Goal: Task Accomplishment & Management: Manage account settings

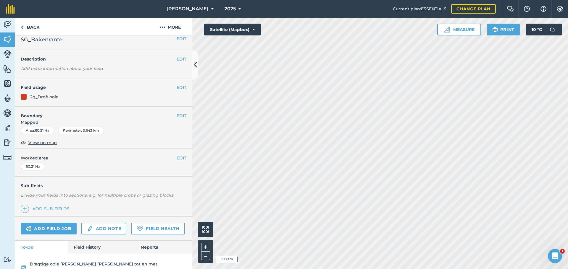
scroll to position [7, 0]
click at [78, 253] on link "Field History" at bounding box center [101, 246] width 67 height 13
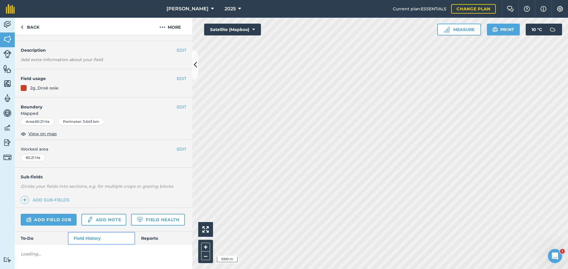
scroll to position [31, 0]
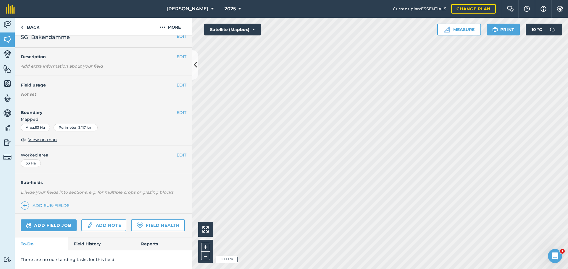
scroll to position [25, 0]
click at [82, 241] on link "Field History" at bounding box center [101, 244] width 67 height 13
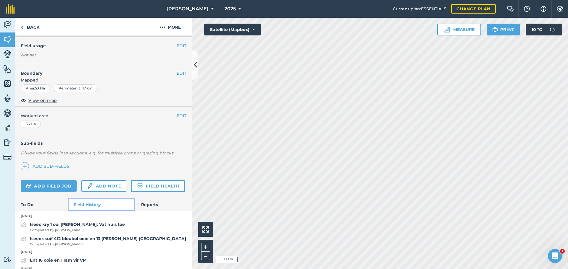
scroll to position [48, 0]
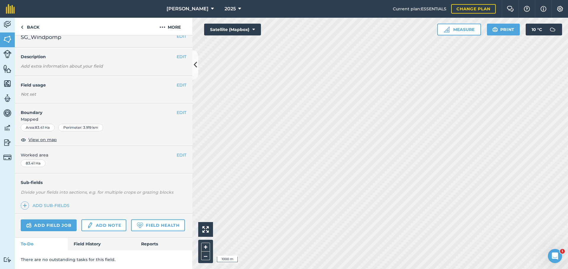
scroll to position [25, 0]
click at [84, 241] on link "Field History" at bounding box center [101, 244] width 67 height 13
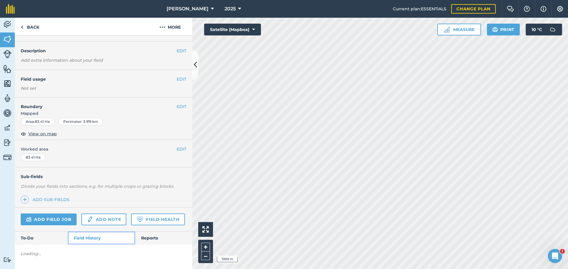
scroll to position [31, 0]
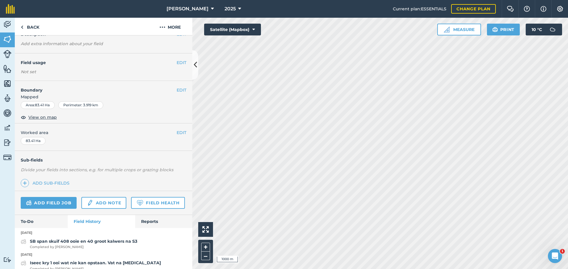
scroll to position [25, 0]
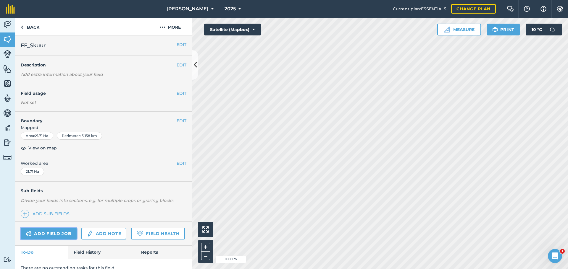
click at [62, 234] on link "Add field job" at bounding box center [49, 234] width 56 height 12
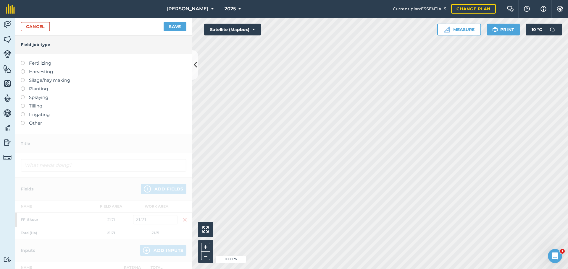
click at [24, 121] on label at bounding box center [25, 121] width 8 height 0
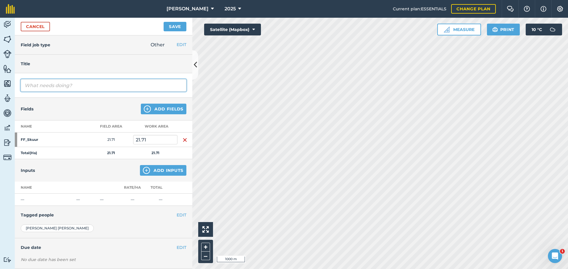
click at [46, 83] on input "text" at bounding box center [104, 85] width 166 height 12
click at [27, 84] on input "Skuif 173 [PERSON_NAME] FF skuur (14 stoet, 2 B-stoet, 157 ramlam)" at bounding box center [104, 85] width 166 height 12
click at [46, 86] on input "Skuif 173 [PERSON_NAME] FF skuur (14 stoet, 2 B-stoet, 157 ramlam)" at bounding box center [104, 85] width 166 height 12
type input "Skuif 173 geskeerde [PERSON_NAME] FF skuur (14 stoet, 2 B-stoet, 157 ramlam)"
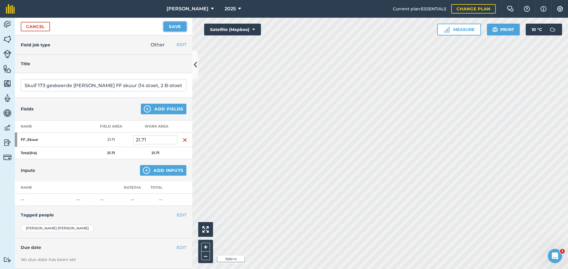
click at [172, 28] on button "Save" at bounding box center [174, 26] width 23 height 9
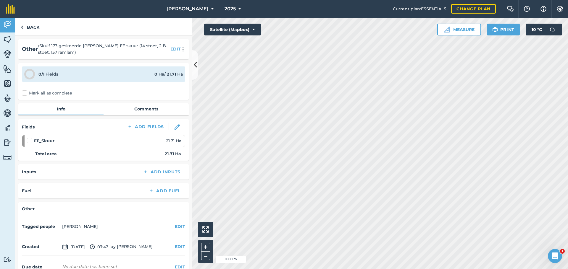
click at [25, 93] on label "Mark all as complete" at bounding box center [47, 93] width 50 height 6
click at [25, 93] on input "Mark all as complete" at bounding box center [24, 92] width 4 height 4
checkbox input "false"
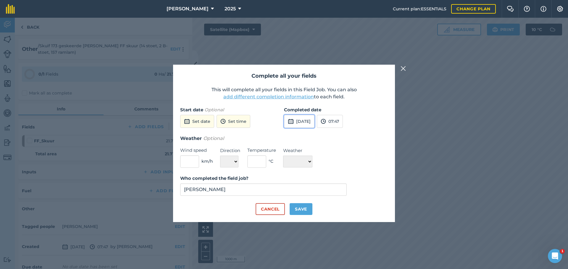
click at [297, 121] on button "[DATE]" at bounding box center [299, 121] width 30 height 13
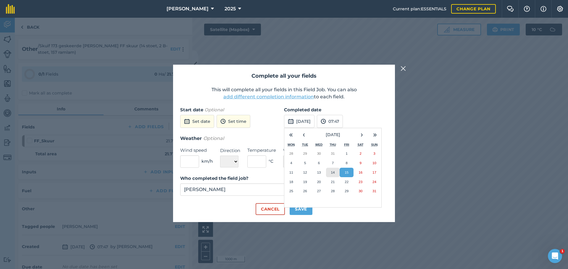
click at [336, 176] on button "14" at bounding box center [333, 172] width 14 height 9
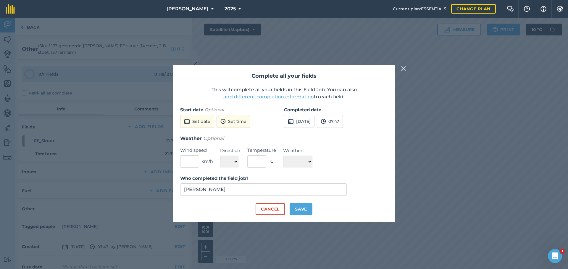
click at [401, 68] on img at bounding box center [402, 68] width 5 height 7
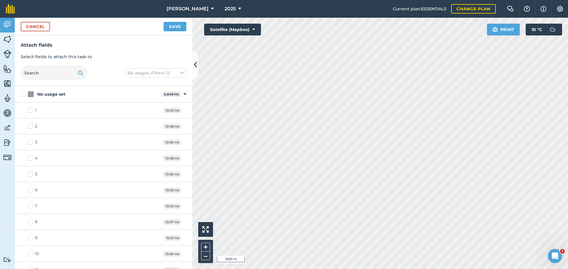
checkbox input "true"
click at [173, 25] on button "Save" at bounding box center [174, 26] width 23 height 9
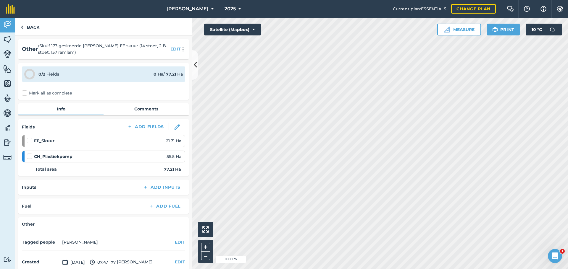
click at [24, 91] on label "Mark all as complete" at bounding box center [47, 93] width 50 height 6
click at [24, 91] on input "Mark all as complete" at bounding box center [24, 92] width 4 height 4
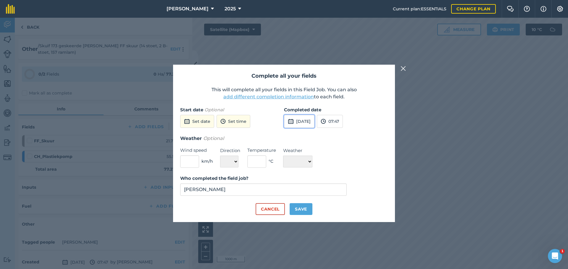
click at [312, 121] on button "[DATE]" at bounding box center [299, 121] width 30 height 13
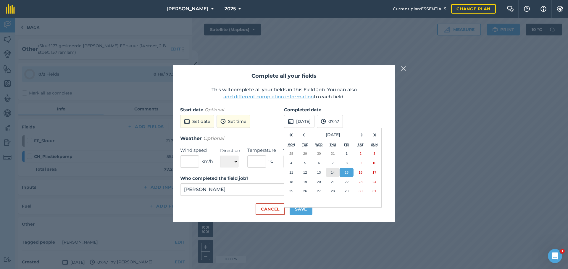
click at [335, 172] on button "14" at bounding box center [333, 172] width 14 height 9
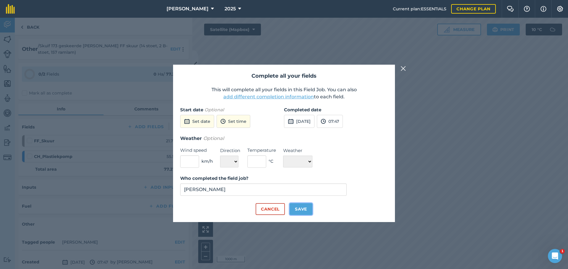
click at [298, 208] on button "Save" at bounding box center [300, 209] width 23 height 12
checkbox input "true"
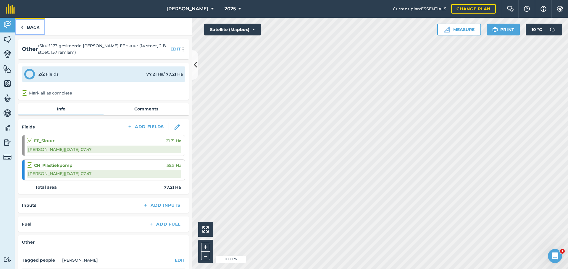
click at [27, 26] on link "Back" at bounding box center [30, 26] width 30 height 17
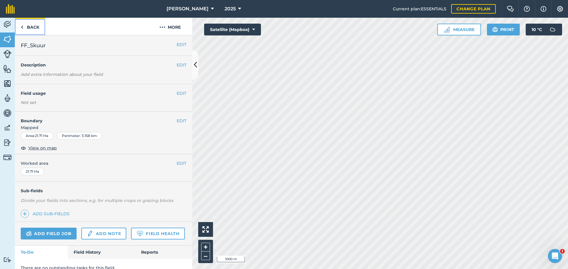
click at [23, 26] on link "Back" at bounding box center [30, 26] width 30 height 17
click at [176, 91] on button "EDIT" at bounding box center [181, 93] width 10 height 7
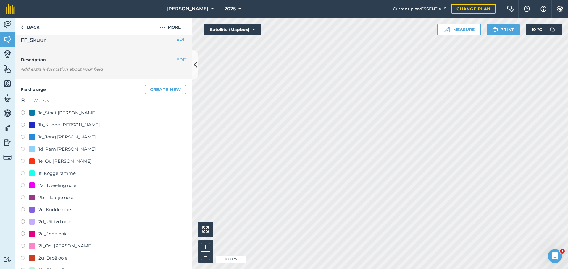
scroll to position [7, 0]
click at [25, 135] on label at bounding box center [25, 136] width 8 height 6
radio input "true"
radio input "false"
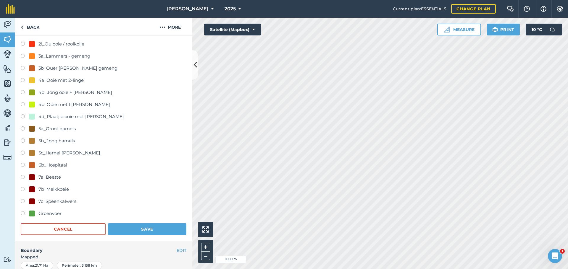
scroll to position [290, 0]
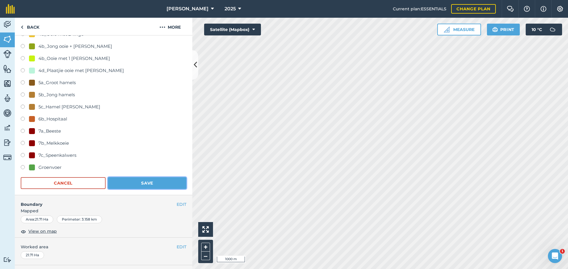
click at [132, 184] on button "Save" at bounding box center [147, 183] width 78 height 12
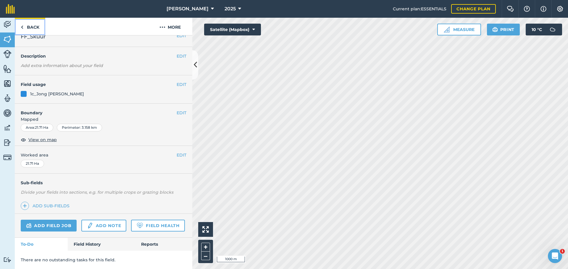
click at [23, 25] on link "Back" at bounding box center [30, 26] width 30 height 17
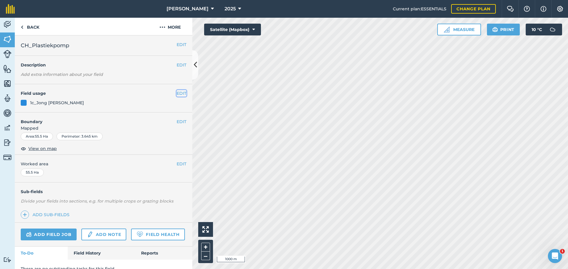
click at [178, 93] on button "EDIT" at bounding box center [181, 93] width 10 height 7
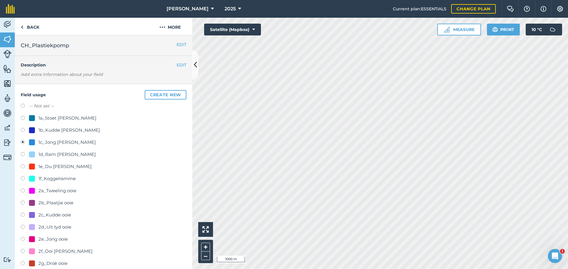
click at [25, 105] on label at bounding box center [25, 107] width 8 height 6
radio input "true"
radio input "false"
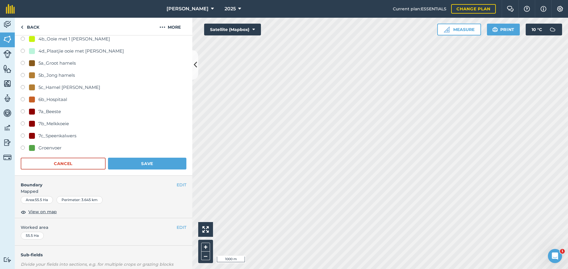
scroll to position [323, 0]
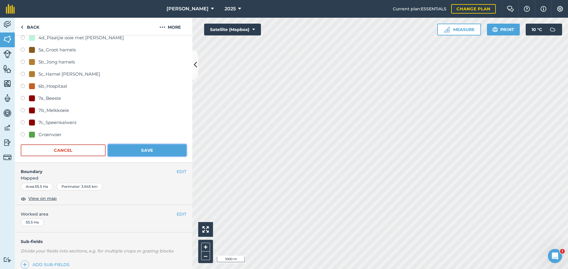
click at [122, 147] on button "Save" at bounding box center [147, 151] width 78 height 12
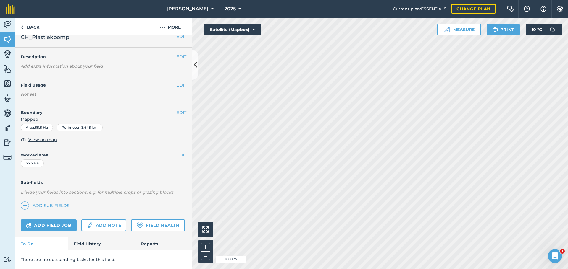
scroll to position [25, 0]
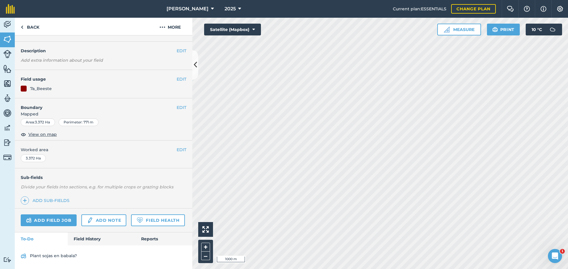
scroll to position [31, 0]
click at [176, 76] on button "EDIT" at bounding box center [181, 79] width 10 height 7
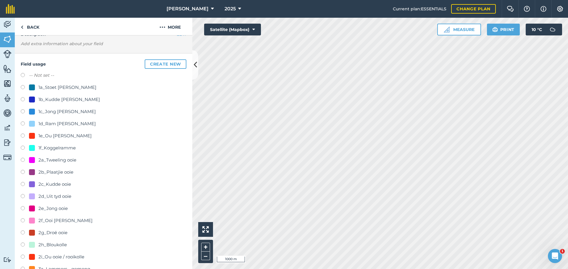
click at [23, 75] on label at bounding box center [25, 76] width 8 height 6
radio input "true"
radio input "false"
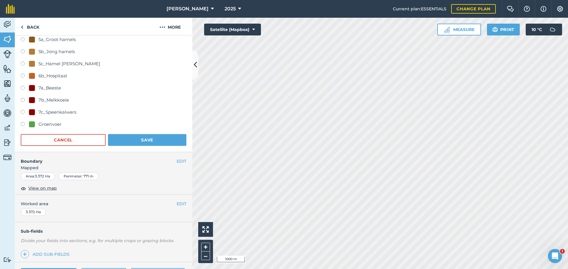
scroll to position [336, 0]
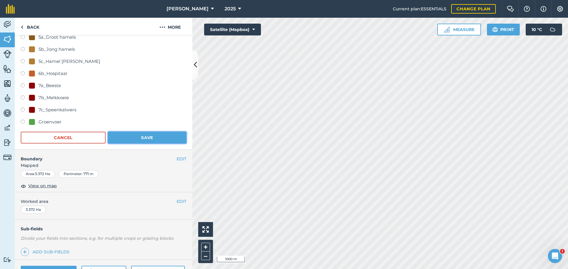
click at [154, 139] on button "Save" at bounding box center [147, 138] width 78 height 12
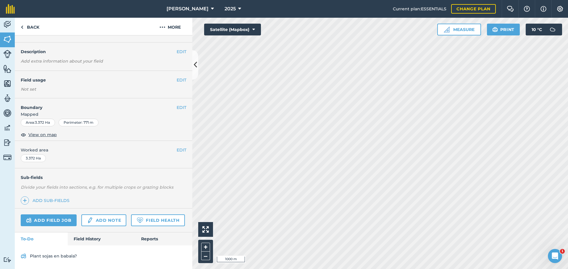
scroll to position [30, 0]
click at [176, 77] on button "EDIT" at bounding box center [181, 80] width 10 height 7
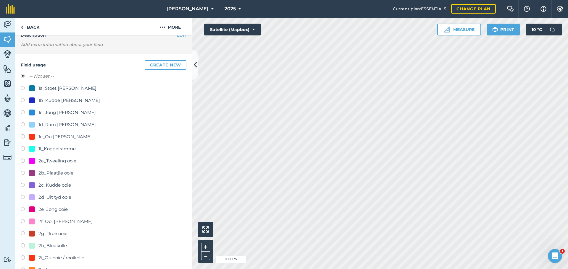
click at [24, 149] on label at bounding box center [25, 150] width 8 height 6
radio input "true"
radio input "false"
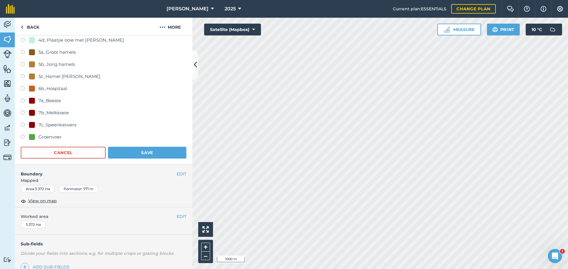
scroll to position [321, 0]
click at [143, 151] on button "Save" at bounding box center [147, 152] width 78 height 12
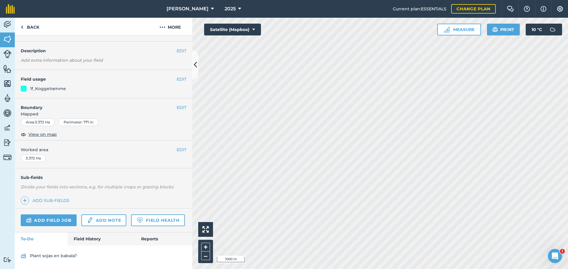
scroll to position [31, 0]
click at [59, 215] on link "Add field job" at bounding box center [49, 221] width 56 height 12
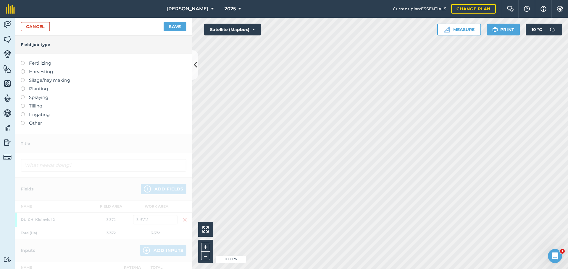
click at [23, 121] on label at bounding box center [25, 121] width 8 height 0
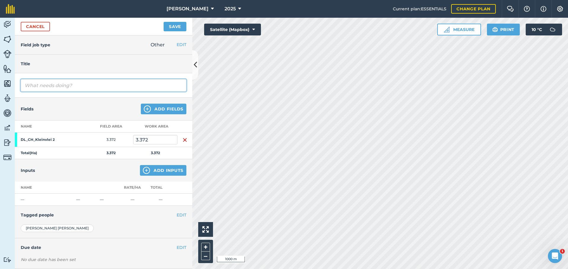
click at [46, 85] on input "text" at bounding box center [104, 85] width 166 height 12
click at [39, 84] on input "Skeer 12 koggelramme en" at bounding box center [104, 85] width 166 height 12
drag, startPoint x: 43, startPoint y: 85, endPoint x: 38, endPoint y: 86, distance: 5.1
click at [38, 86] on input "Skeer 12 koggelramme en" at bounding box center [104, 85] width 166 height 12
click at [89, 85] on input "Skeer 28 koggelramme en" at bounding box center [104, 85] width 166 height 12
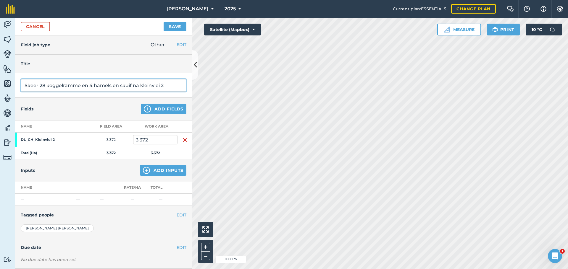
type input "Skeer 28 koggelramme en 4 hamels en skuif na kleinvlei 2"
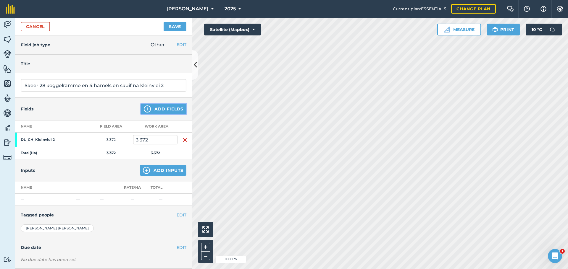
click at [150, 108] on button "Add Fields" at bounding box center [164, 109] width 46 height 11
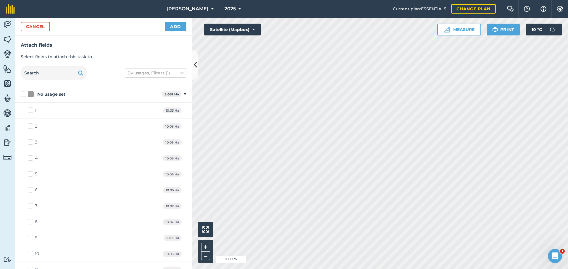
checkbox input "true"
click at [180, 31] on button "Add" at bounding box center [176, 26] width 22 height 9
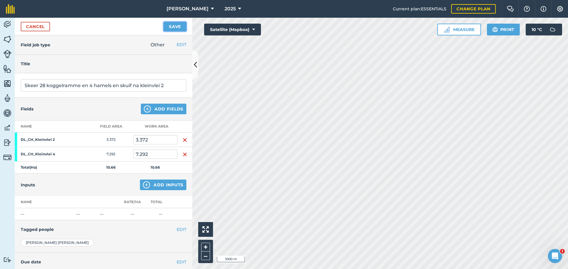
click at [171, 25] on button "Save" at bounding box center [174, 26] width 23 height 9
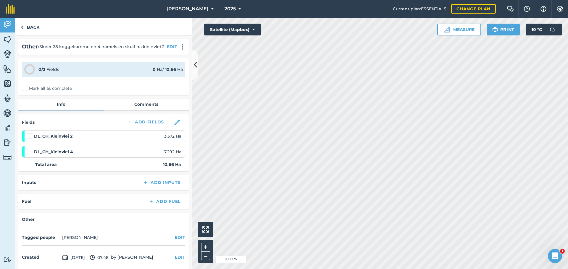
click at [25, 88] on label "Mark all as complete" at bounding box center [47, 88] width 50 height 6
click at [25, 88] on input "Mark all as complete" at bounding box center [24, 87] width 4 height 4
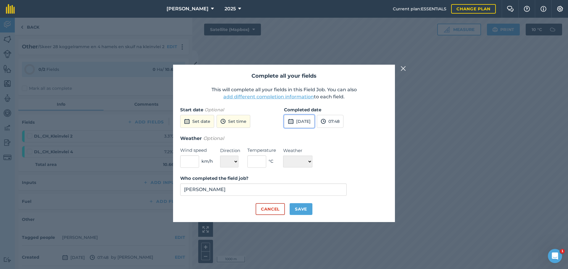
click at [312, 124] on button "[DATE]" at bounding box center [299, 121] width 30 height 13
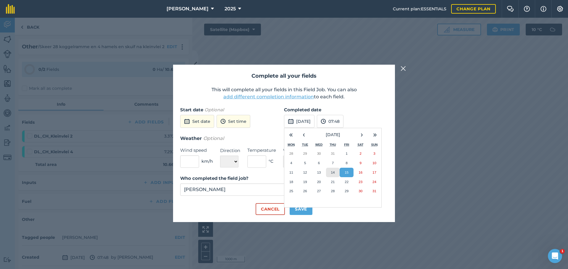
click at [330, 170] on button "14" at bounding box center [333, 172] width 14 height 9
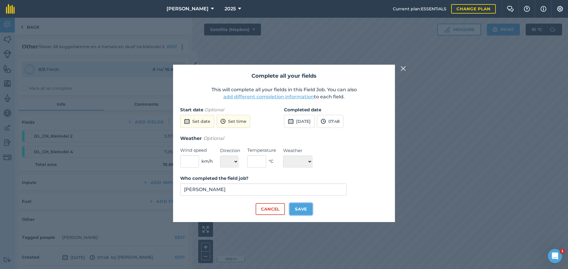
click at [303, 212] on button "Save" at bounding box center [300, 209] width 23 height 12
checkbox input "true"
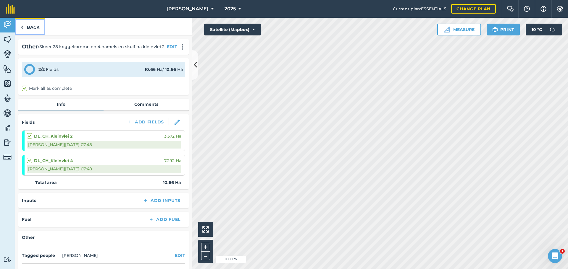
click at [24, 25] on link "Back" at bounding box center [30, 26] width 30 height 17
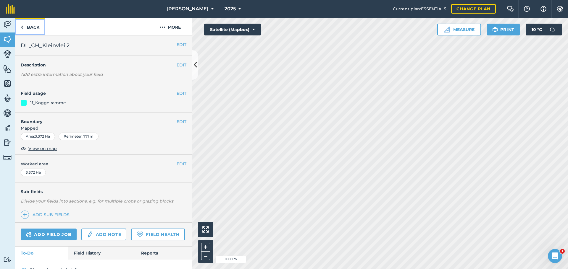
click at [22, 27] on img at bounding box center [22, 27] width 3 height 7
click at [178, 93] on button "EDIT" at bounding box center [181, 93] width 10 height 7
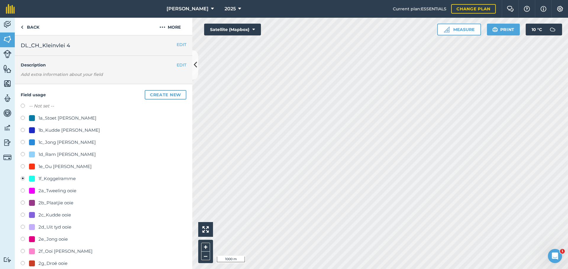
click at [24, 106] on label at bounding box center [25, 107] width 8 height 6
radio input "true"
radio input "false"
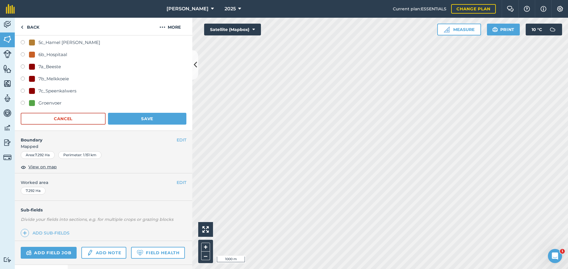
scroll to position [358, 0]
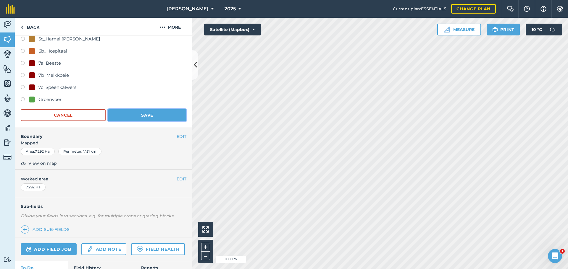
click at [140, 117] on button "Save" at bounding box center [147, 115] width 78 height 12
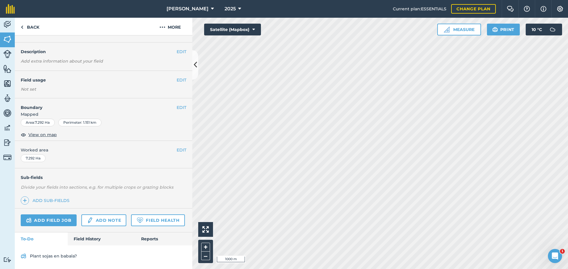
scroll to position [30, 0]
click at [33, 27] on link "Back" at bounding box center [30, 26] width 30 height 17
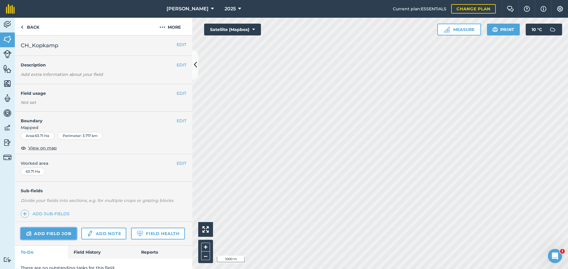
click at [44, 234] on link "Add field job" at bounding box center [49, 234] width 56 height 12
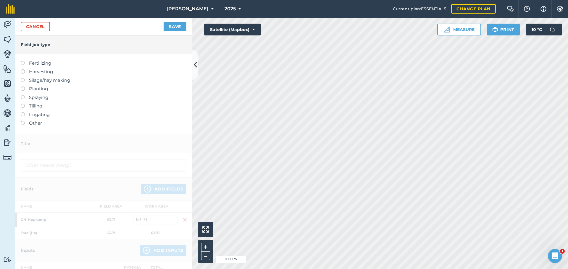
drag, startPoint x: 22, startPoint y: 123, endPoint x: 38, endPoint y: 113, distance: 19.7
click at [22, 121] on label at bounding box center [25, 121] width 8 height 0
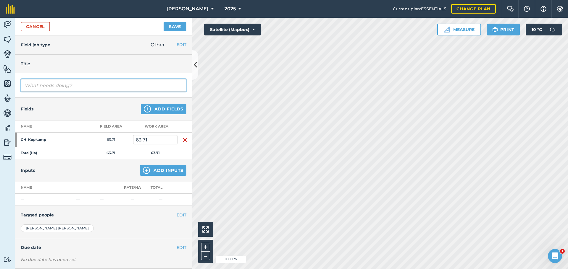
click at [54, 87] on input "text" at bounding box center [104, 85] width 166 height 12
type input "S"
type input "Skeer 92 kudde [PERSON_NAME] en 13 hamels en skuif terug na kopkamp"
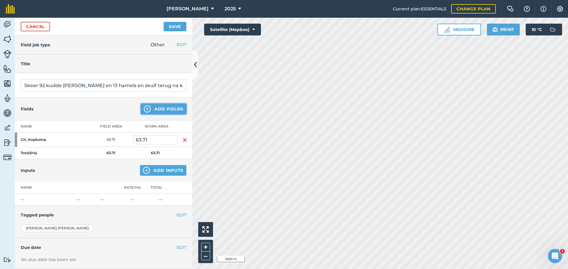
scroll to position [0, 0]
click at [157, 106] on button "Add Fields" at bounding box center [164, 109] width 46 height 11
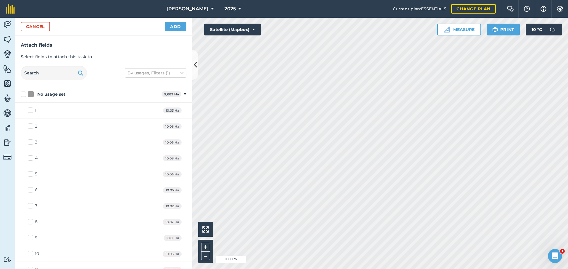
checkbox input "true"
click at [176, 26] on button "Add" at bounding box center [176, 26] width 22 height 9
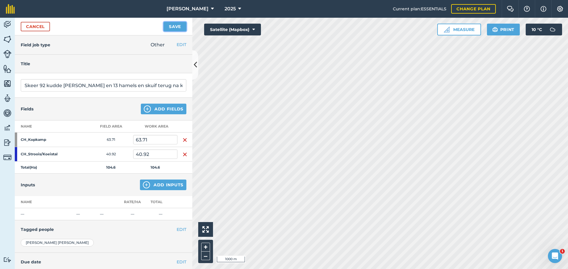
click at [173, 26] on button "Save" at bounding box center [174, 26] width 23 height 9
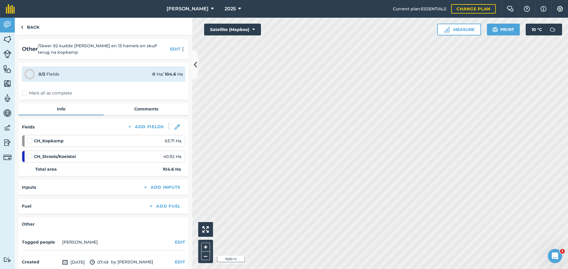
click at [23, 95] on label "Mark all as complete" at bounding box center [47, 93] width 50 height 6
click at [23, 94] on input "Mark all as complete" at bounding box center [24, 92] width 4 height 4
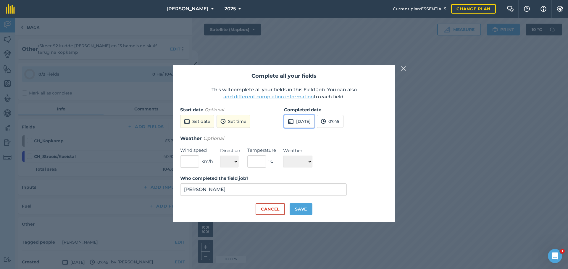
click at [305, 122] on button "[DATE]" at bounding box center [299, 121] width 30 height 13
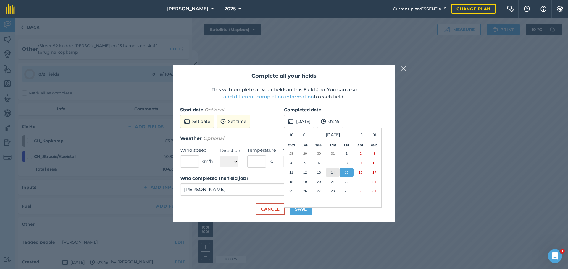
click at [332, 171] on abbr "14" at bounding box center [333, 173] width 4 height 4
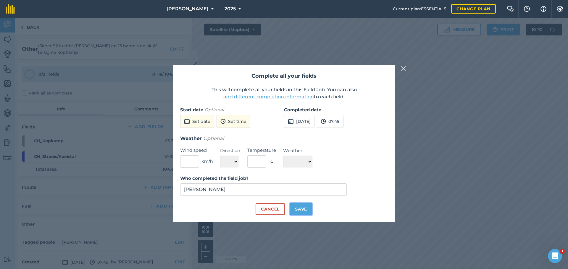
click at [303, 207] on button "Save" at bounding box center [300, 209] width 23 height 12
checkbox input "true"
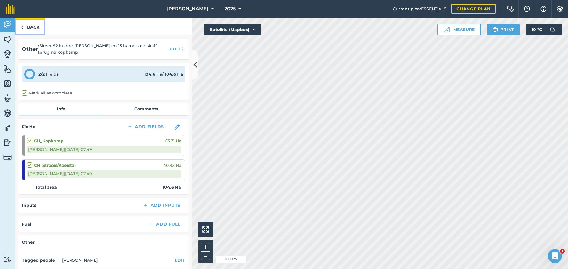
click at [23, 26] on img at bounding box center [22, 27] width 3 height 7
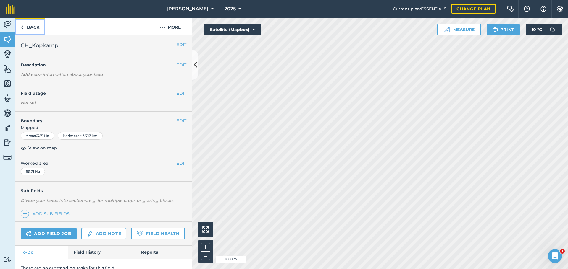
click at [22, 25] on img at bounding box center [22, 27] width 3 height 7
click at [179, 90] on button "EDIT" at bounding box center [181, 93] width 10 height 7
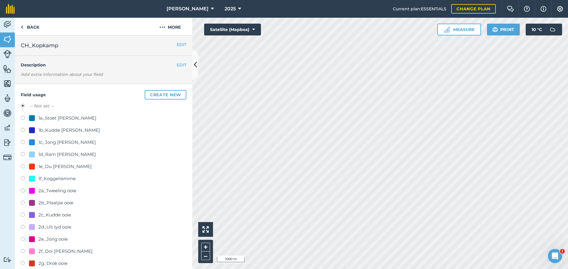
click at [32, 131] on div at bounding box center [32, 130] width 6 height 6
radio input "true"
radio input "false"
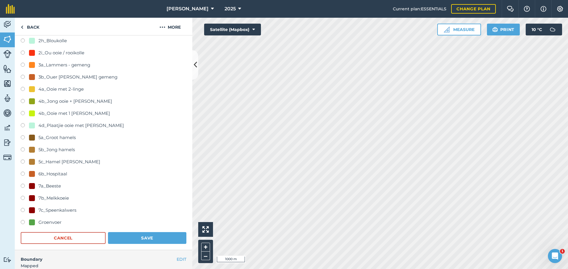
scroll to position [329, 0]
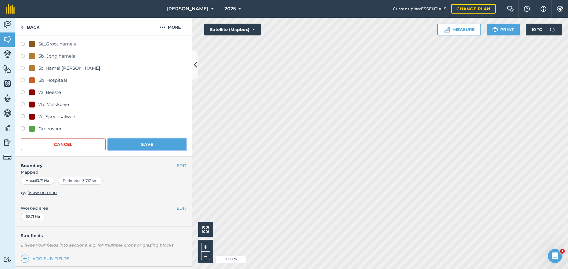
click at [149, 142] on button "Save" at bounding box center [147, 145] width 78 height 12
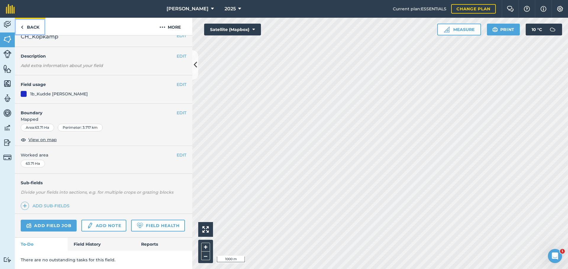
click at [28, 28] on link "Back" at bounding box center [30, 26] width 30 height 17
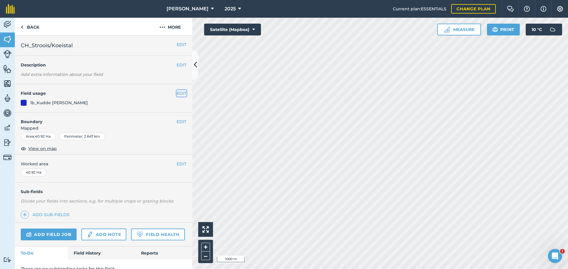
click at [176, 96] on button "EDIT" at bounding box center [181, 93] width 10 height 7
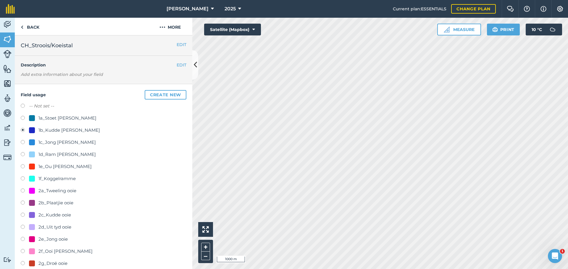
click at [23, 103] on div "-- Not set --" at bounding box center [104, 107] width 166 height 9
click at [30, 107] on label "-- Not set --" at bounding box center [41, 106] width 25 height 7
radio input "true"
radio input "false"
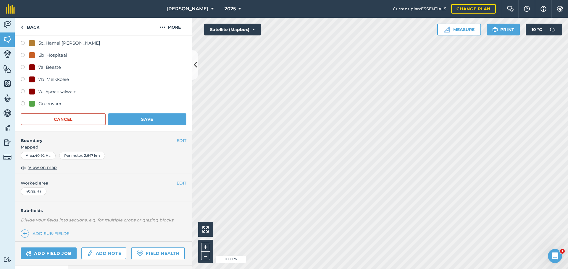
scroll to position [356, 0]
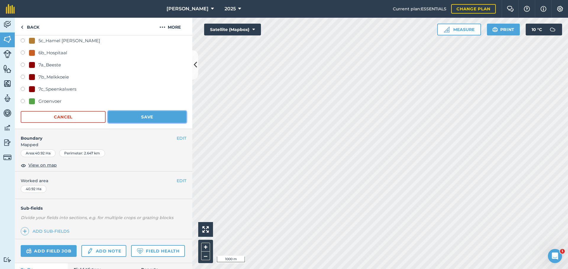
click at [144, 116] on button "Save" at bounding box center [147, 117] width 78 height 12
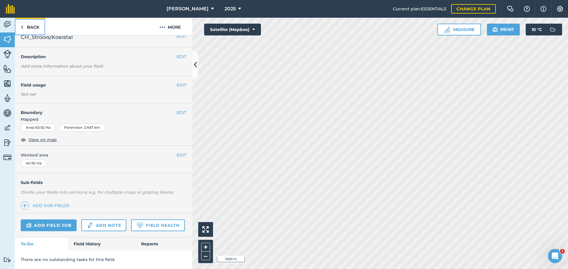
click at [25, 27] on link "Back" at bounding box center [30, 26] width 30 height 17
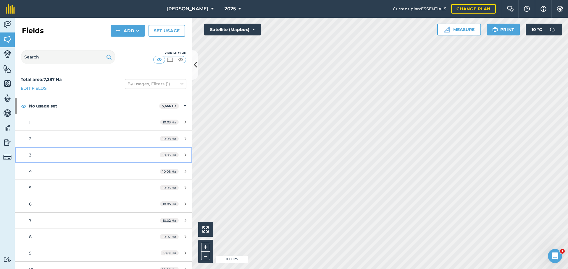
click at [186, 148] on link "3 10.06 Ha" at bounding box center [103, 155] width 177 height 16
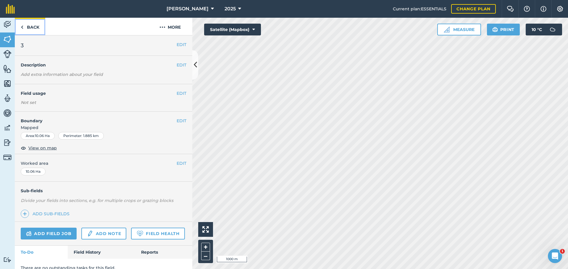
click at [21, 26] on img at bounding box center [22, 27] width 3 height 7
